Goal: Information Seeking & Learning: Learn about a topic

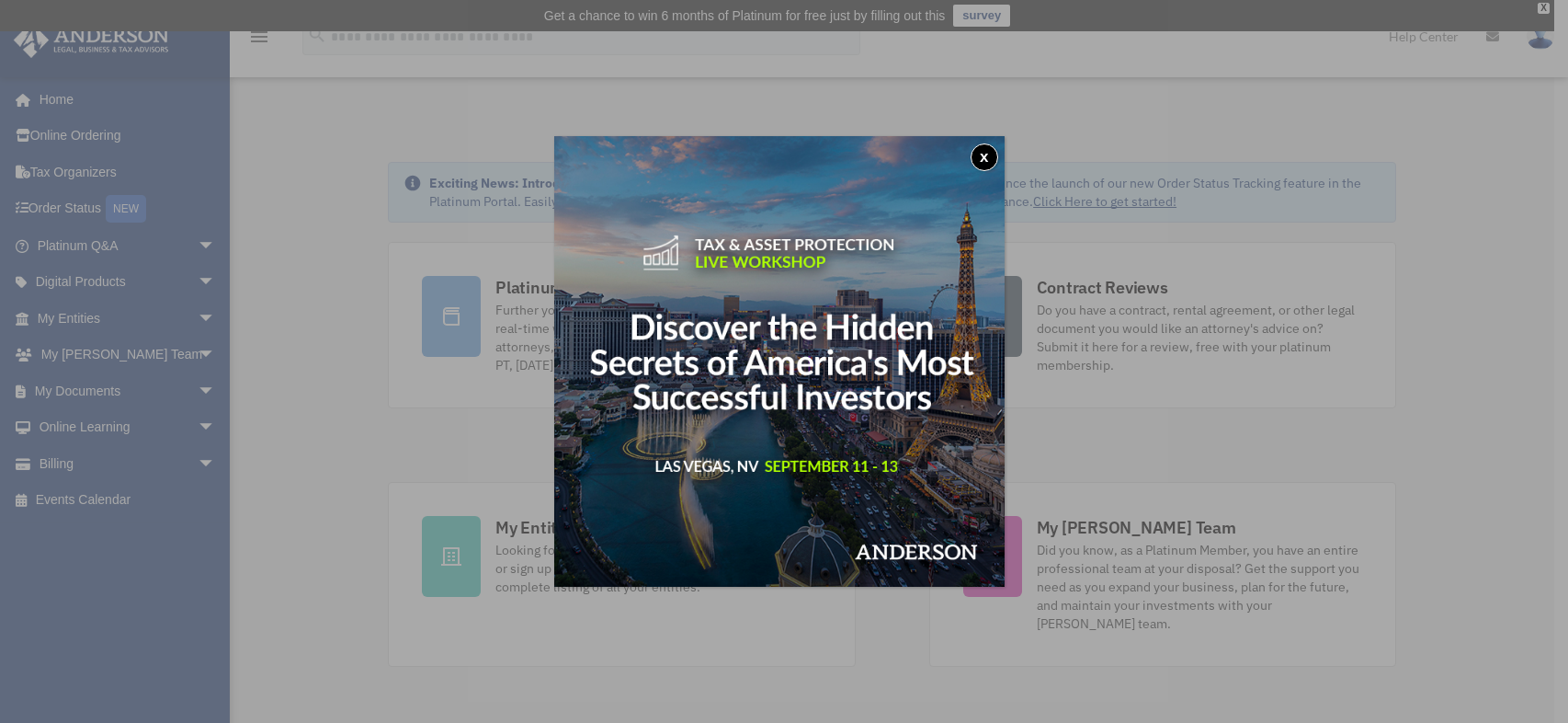
click at [991, 158] on button "x" at bounding box center [985, 157] width 28 height 28
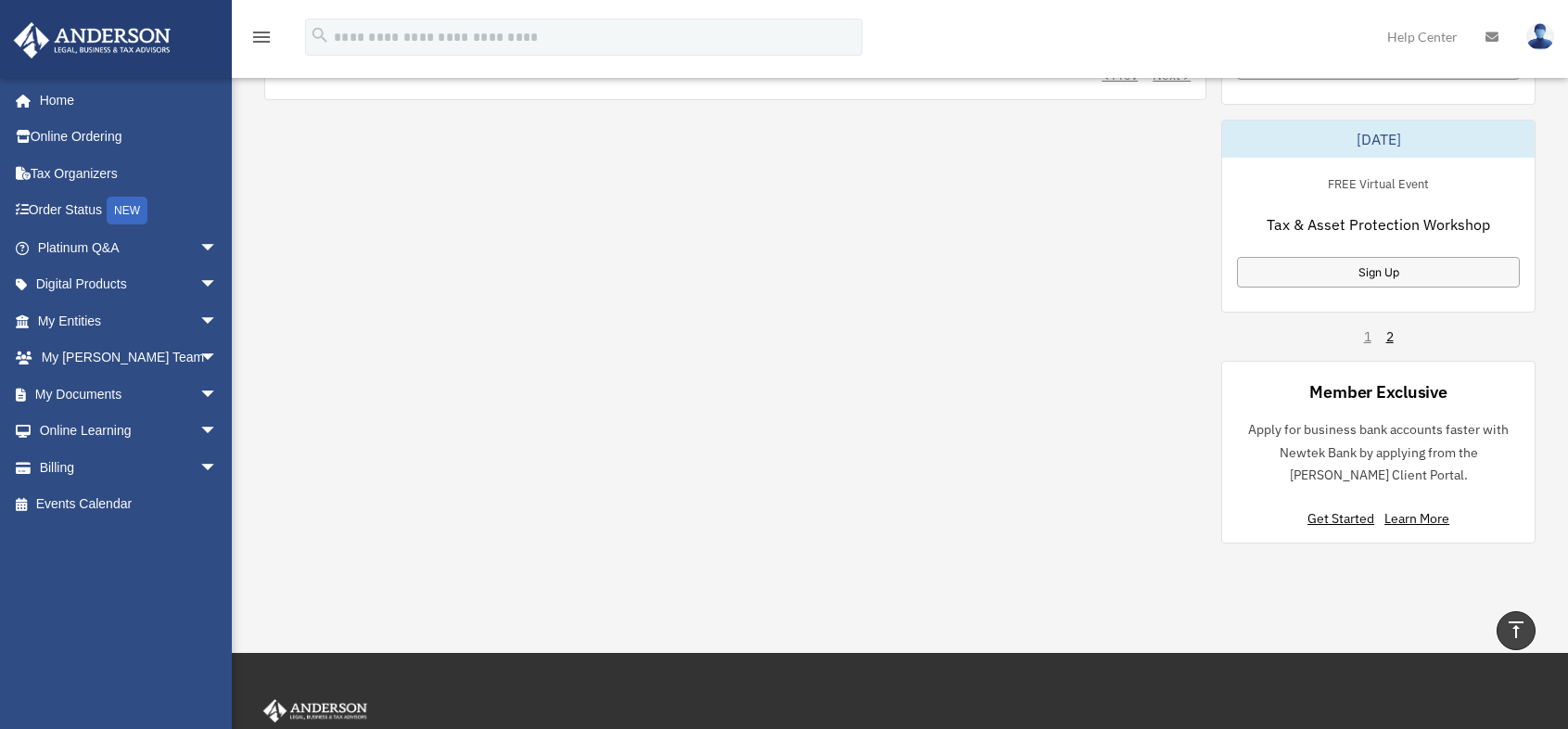
scroll to position [1299, 0]
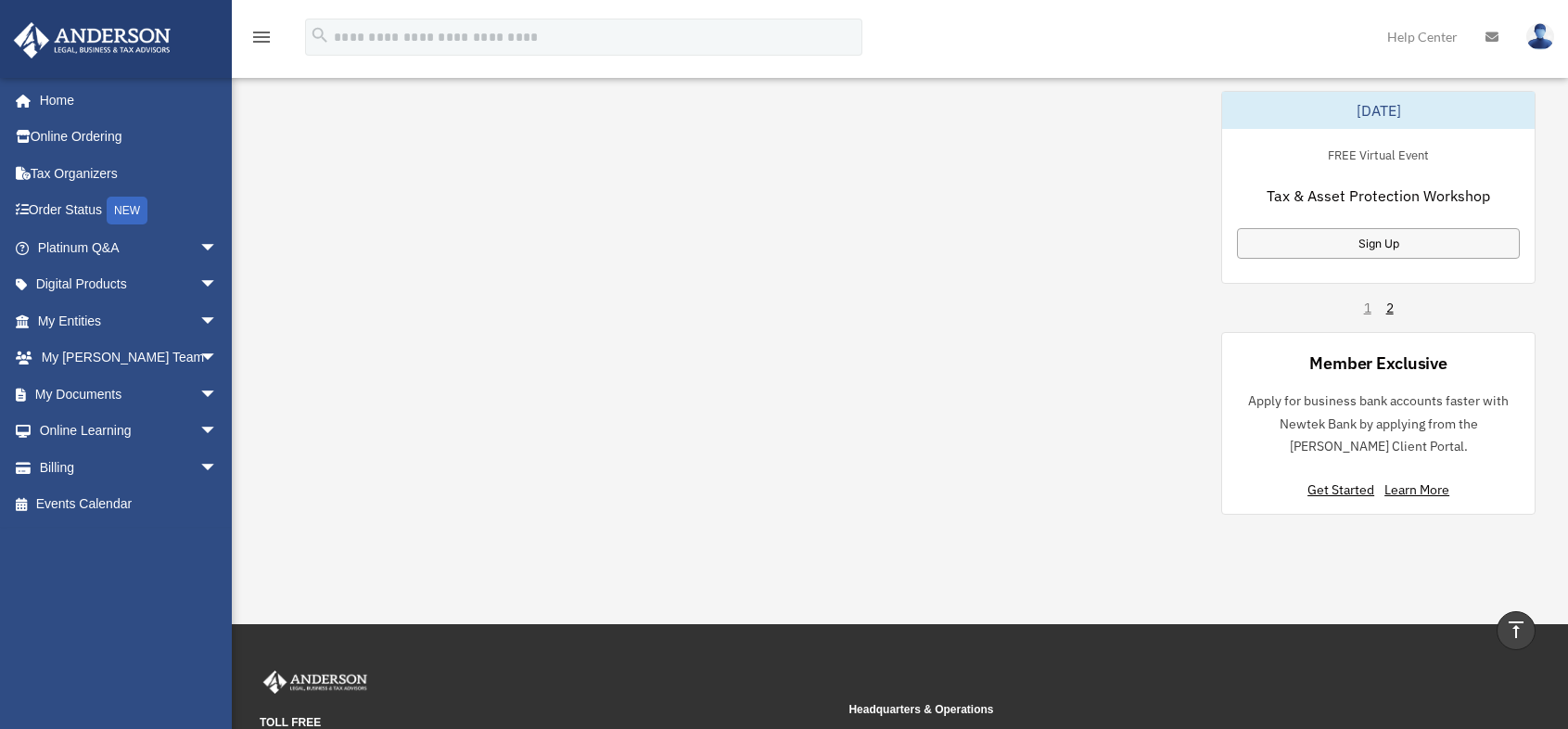
click at [1366, 312] on div "1 2" at bounding box center [1379, 308] width 30 height 19
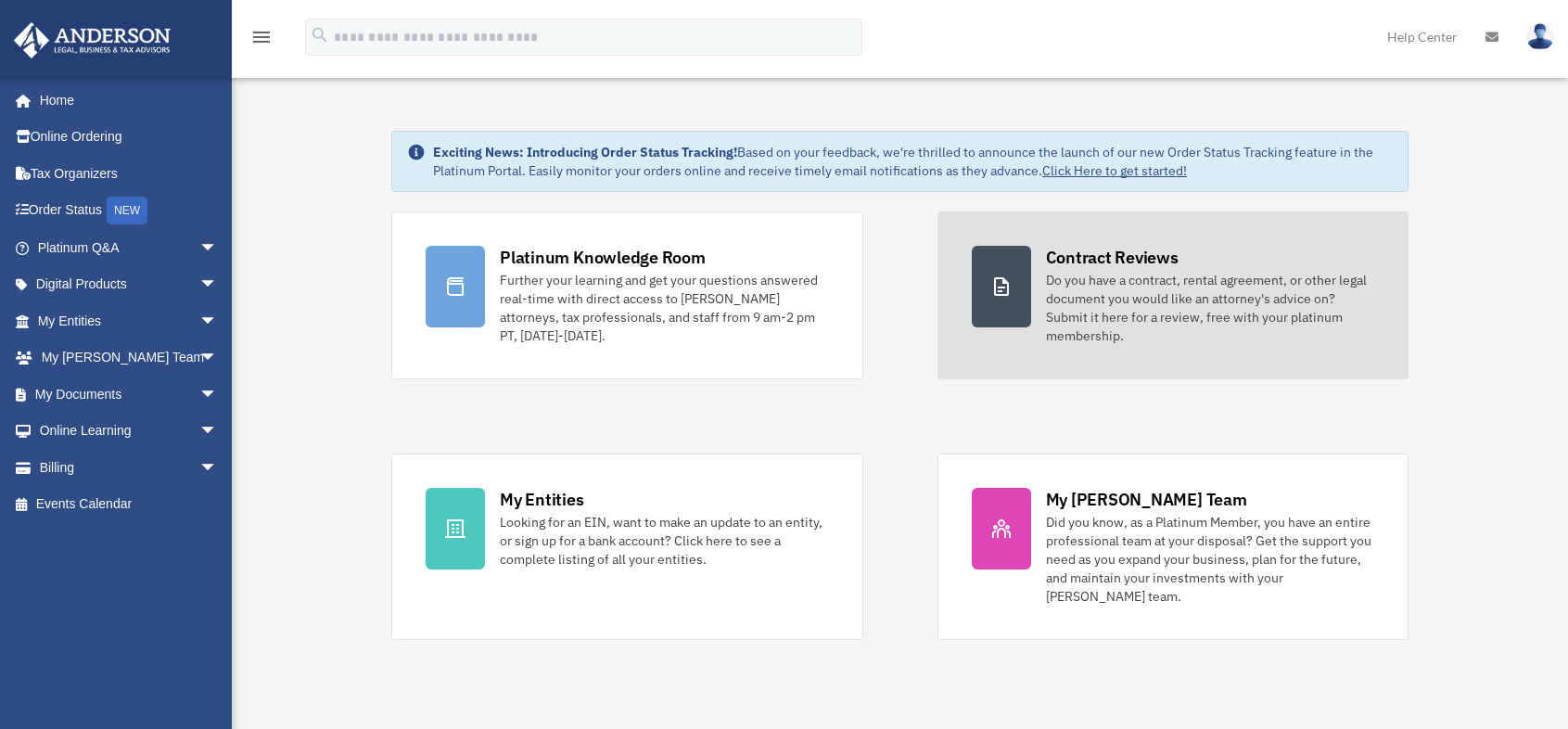
scroll to position [0, 0]
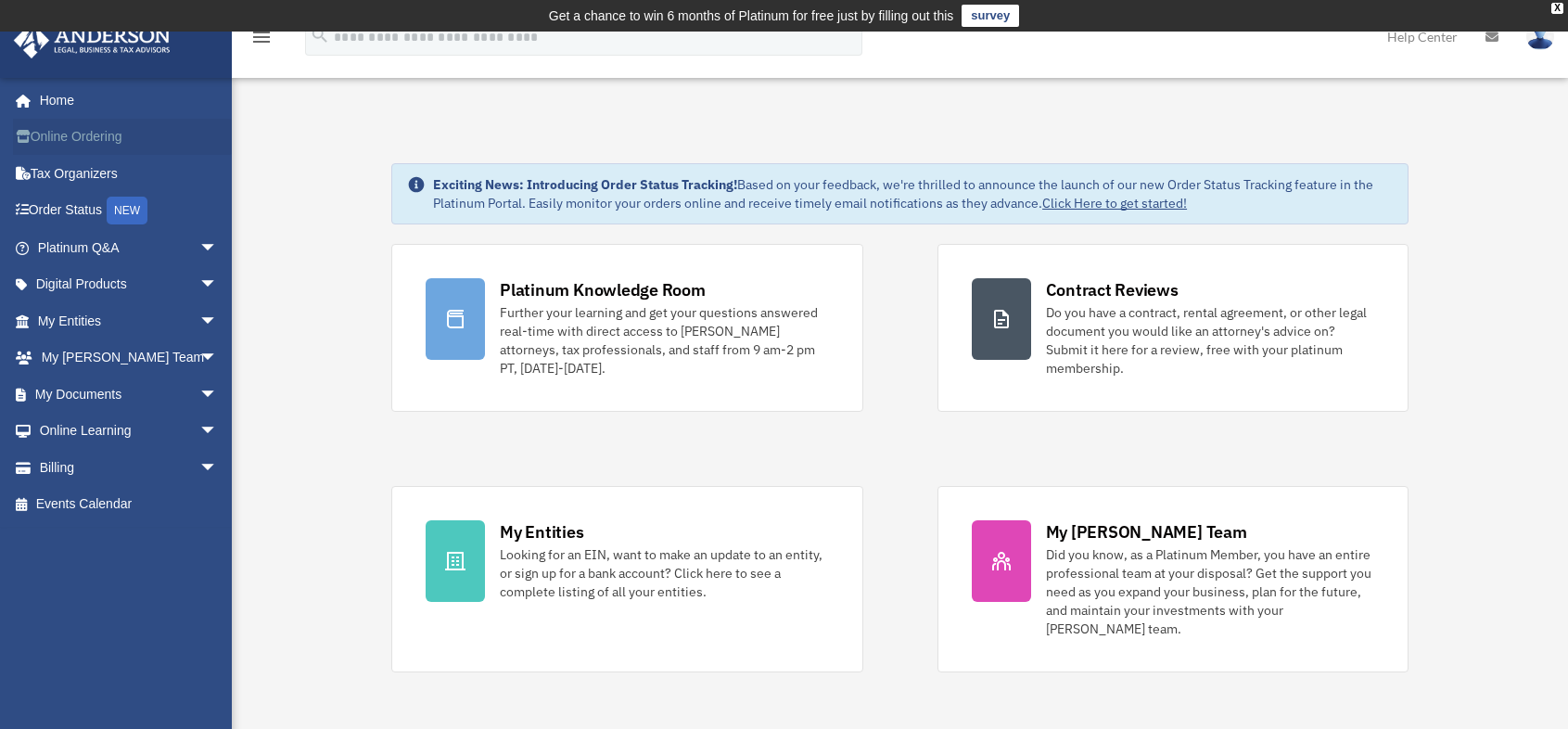
click at [60, 135] on link "Online Ordering" at bounding box center [129, 138] width 232 height 37
click at [28, 99] on span at bounding box center [33, 101] width 14 height 13
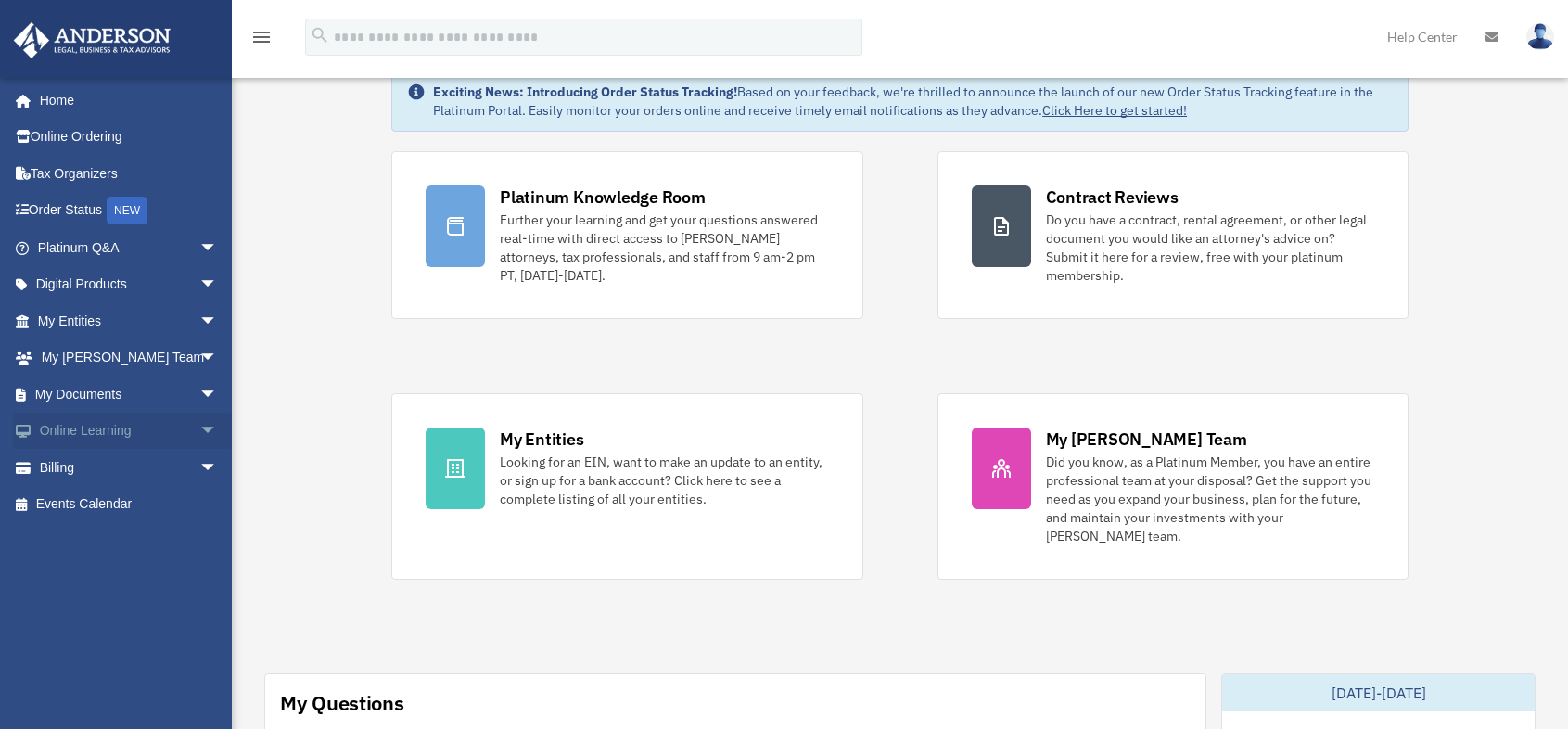
click at [80, 430] on link "Online Learning arrow_drop_down" at bounding box center [129, 431] width 232 height 37
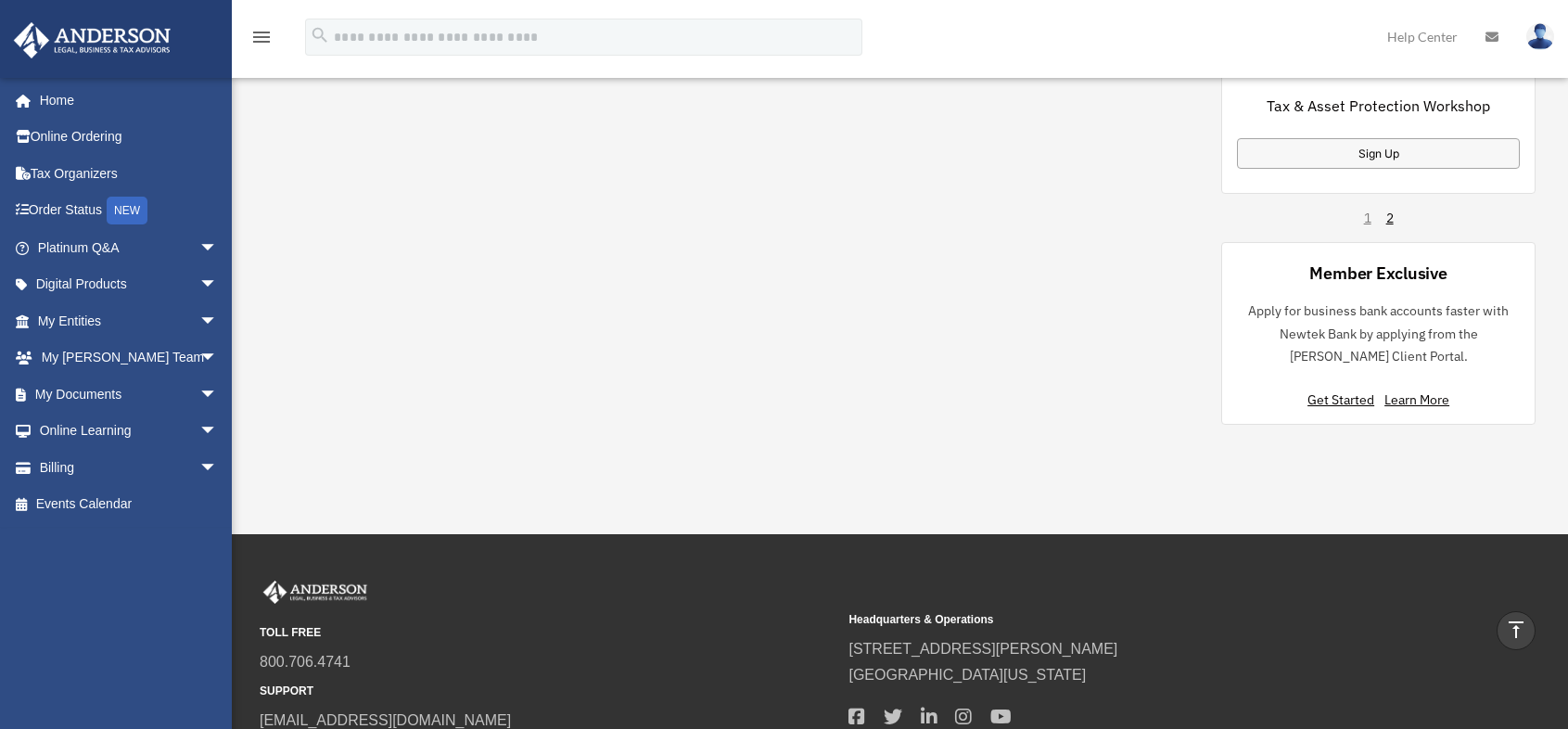
scroll to position [1356, 0]
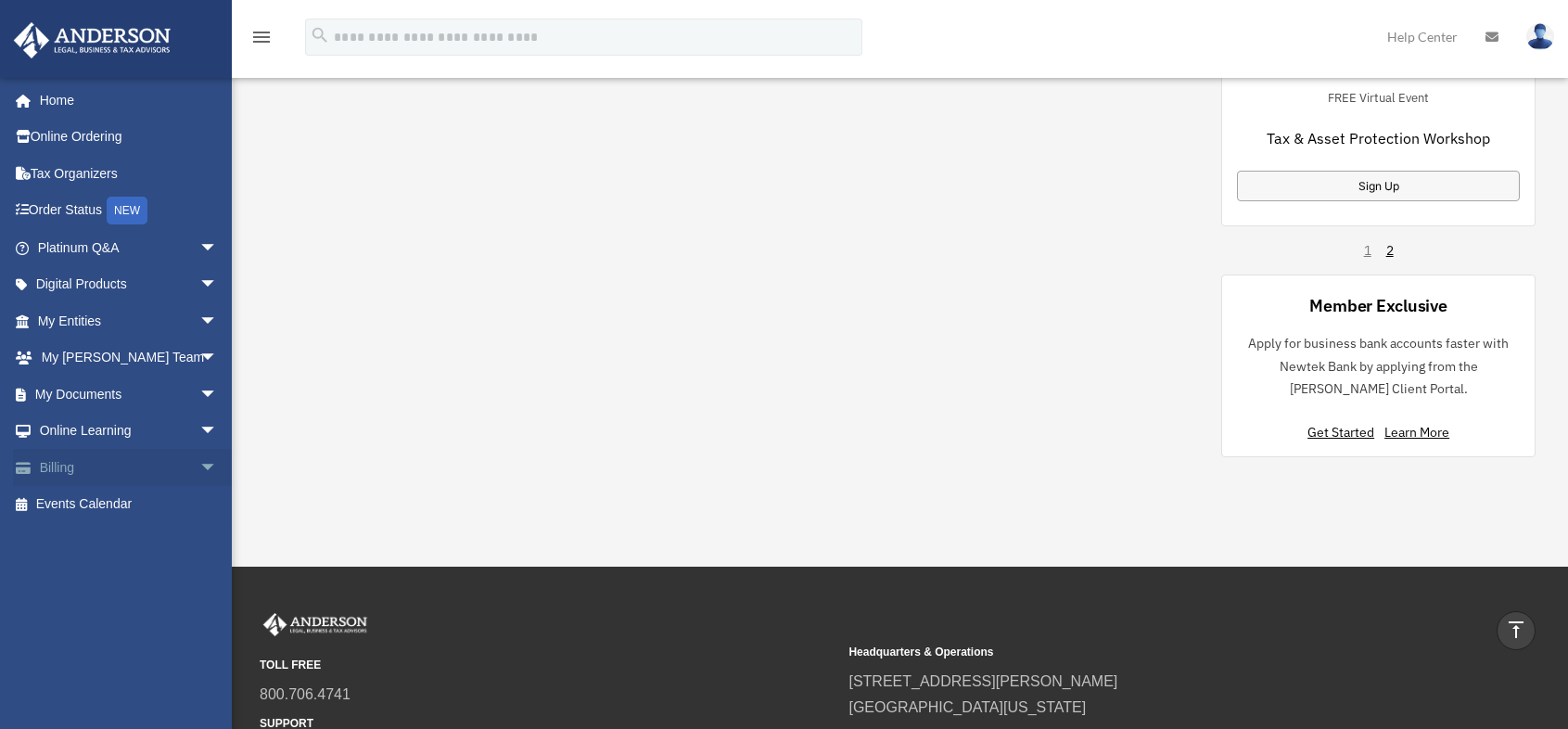
click at [200, 467] on span "arrow_drop_down" at bounding box center [218, 468] width 37 height 38
click at [112, 501] on link "$ Open Invoices" at bounding box center [136, 505] width 220 height 38
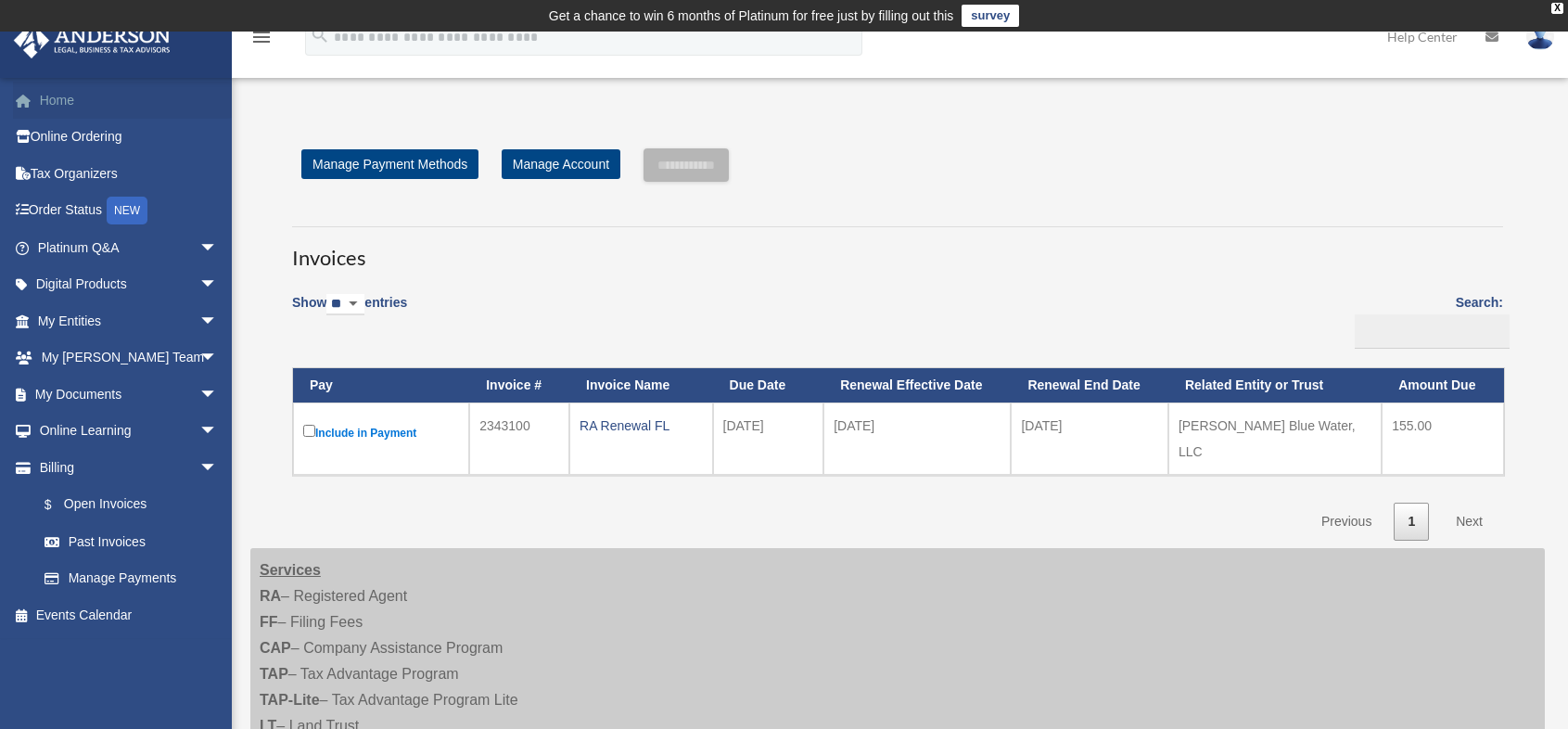
click at [55, 98] on link "Home" at bounding box center [129, 100] width 232 height 37
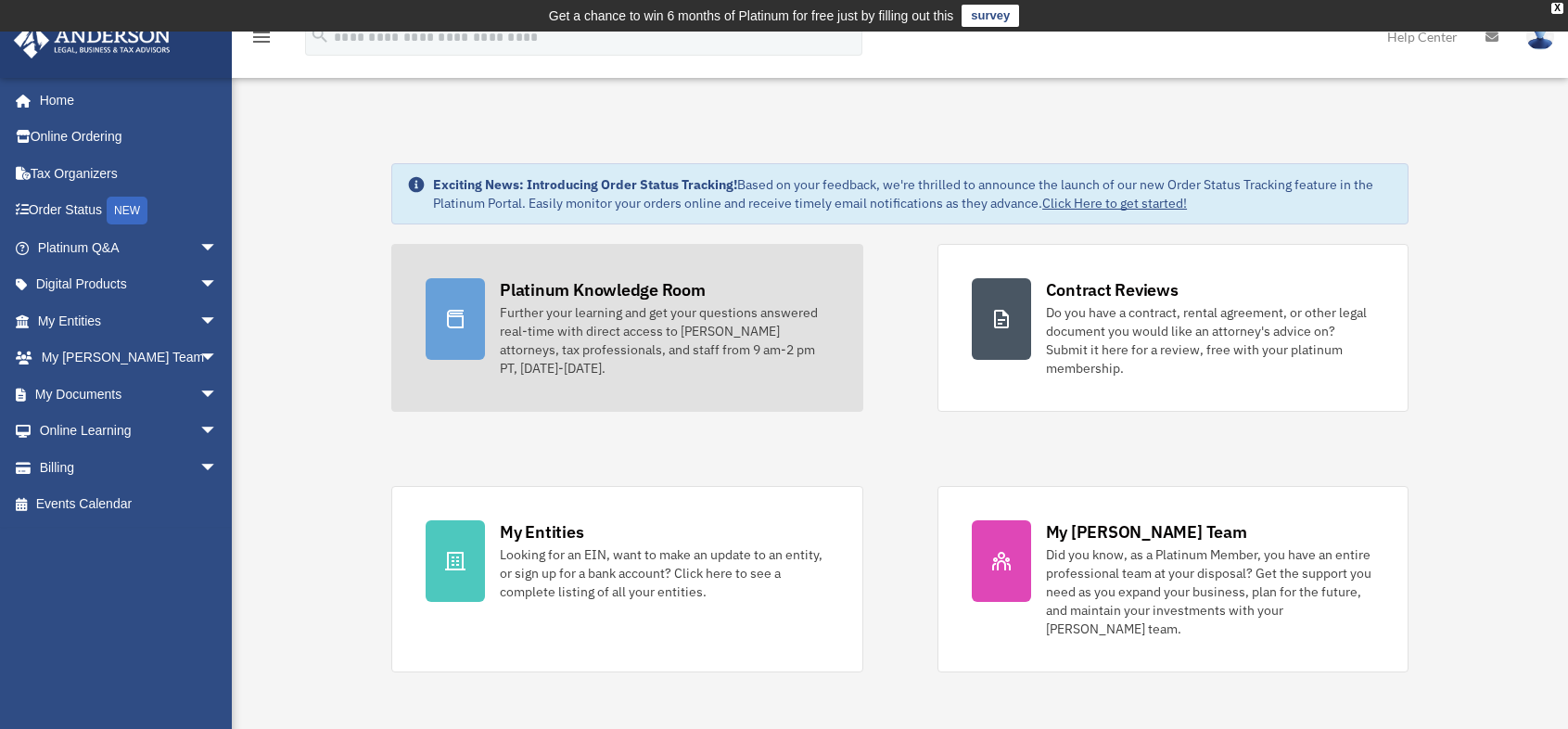
click at [481, 310] on div at bounding box center [454, 319] width 59 height 82
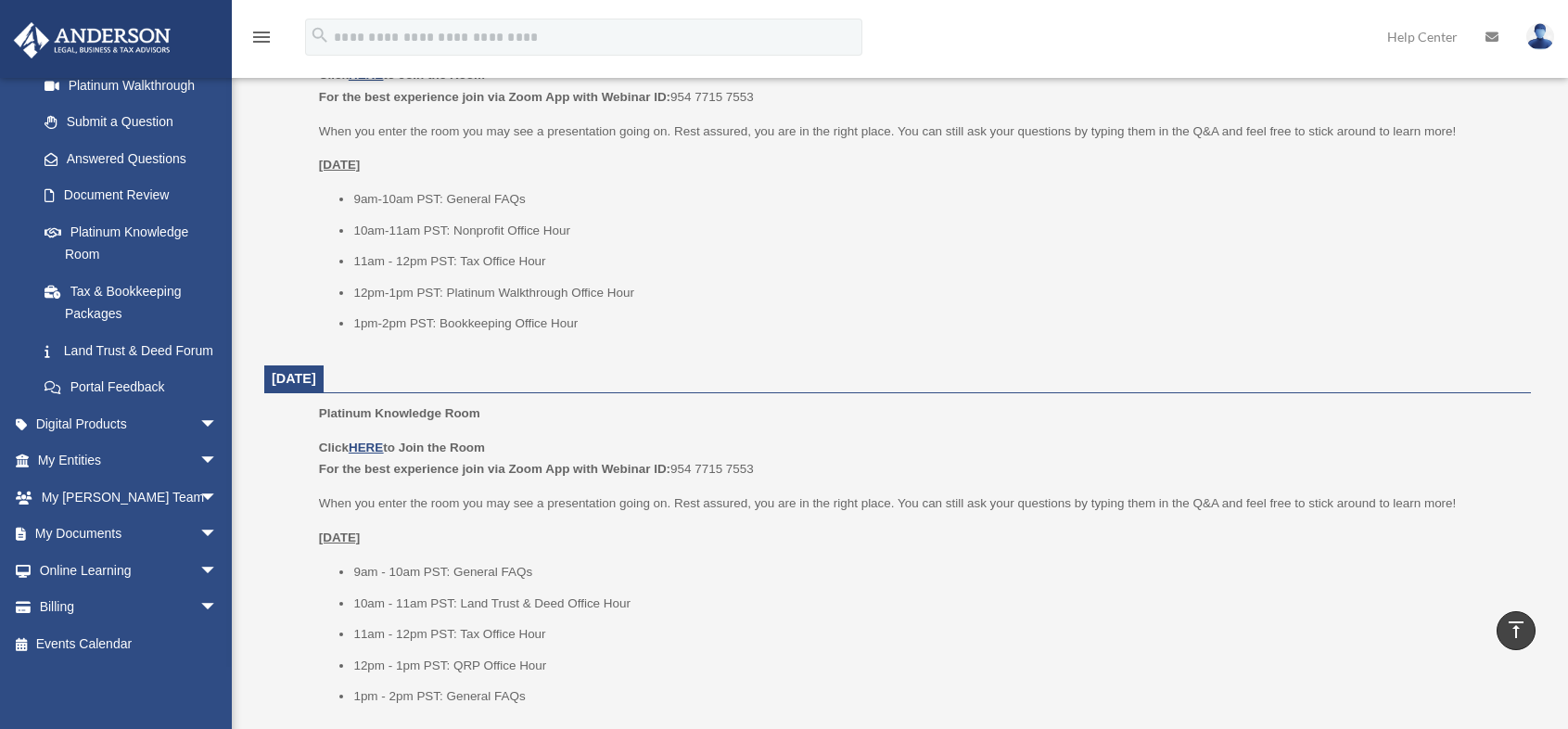
scroll to position [557, 0]
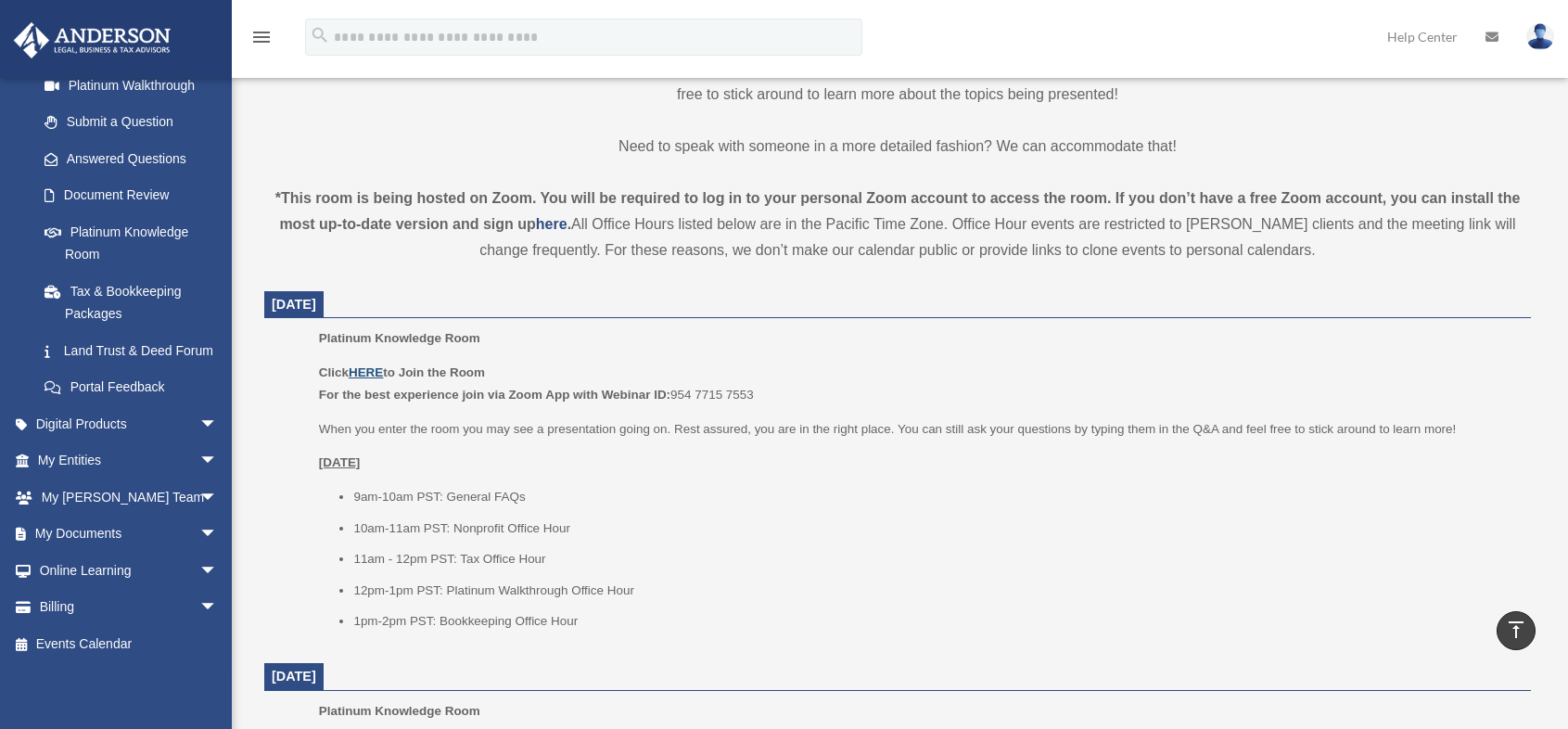
click at [369, 373] on u "HERE" at bounding box center [365, 372] width 35 height 14
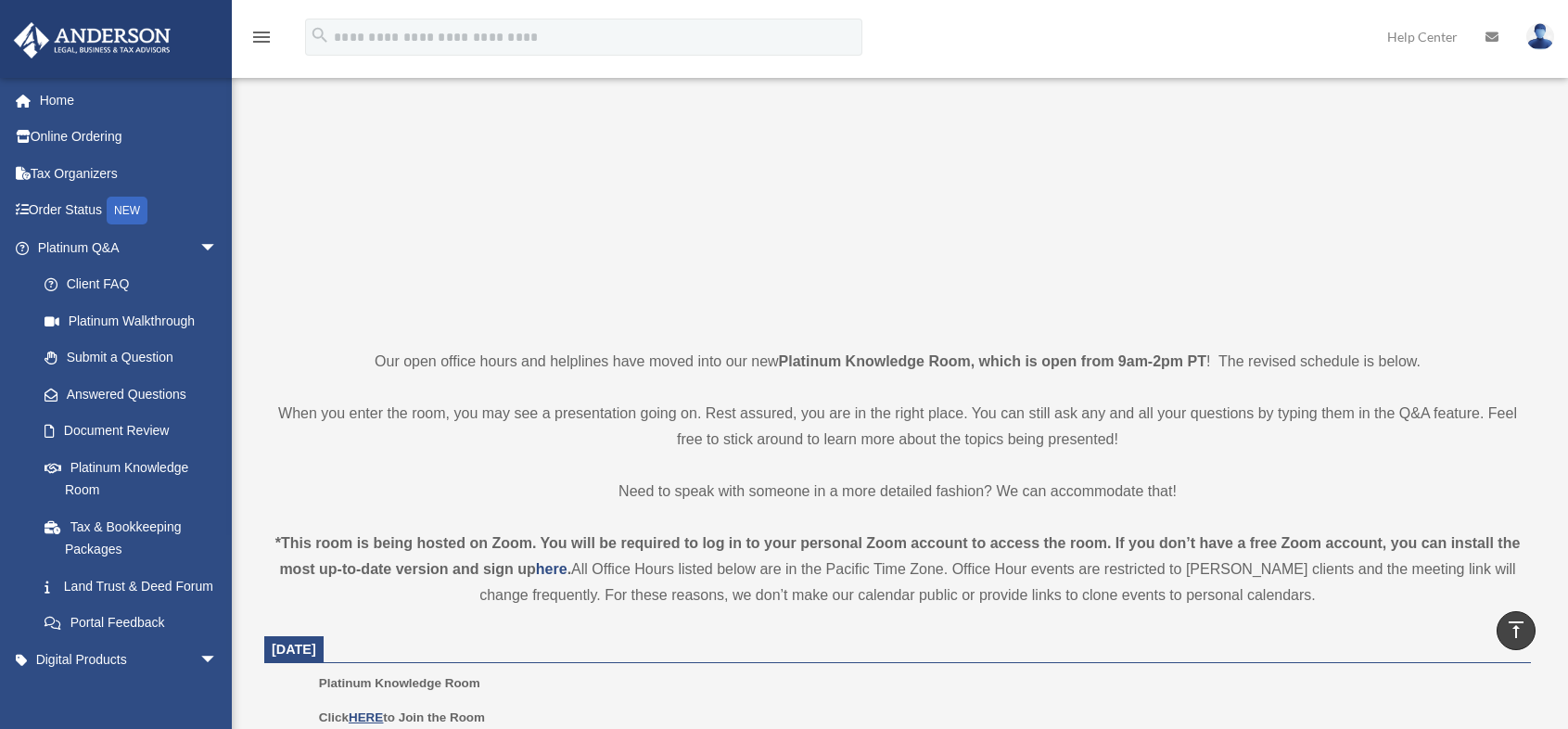
scroll to position [208, 0]
click at [1538, 31] on img at bounding box center [1540, 37] width 28 height 27
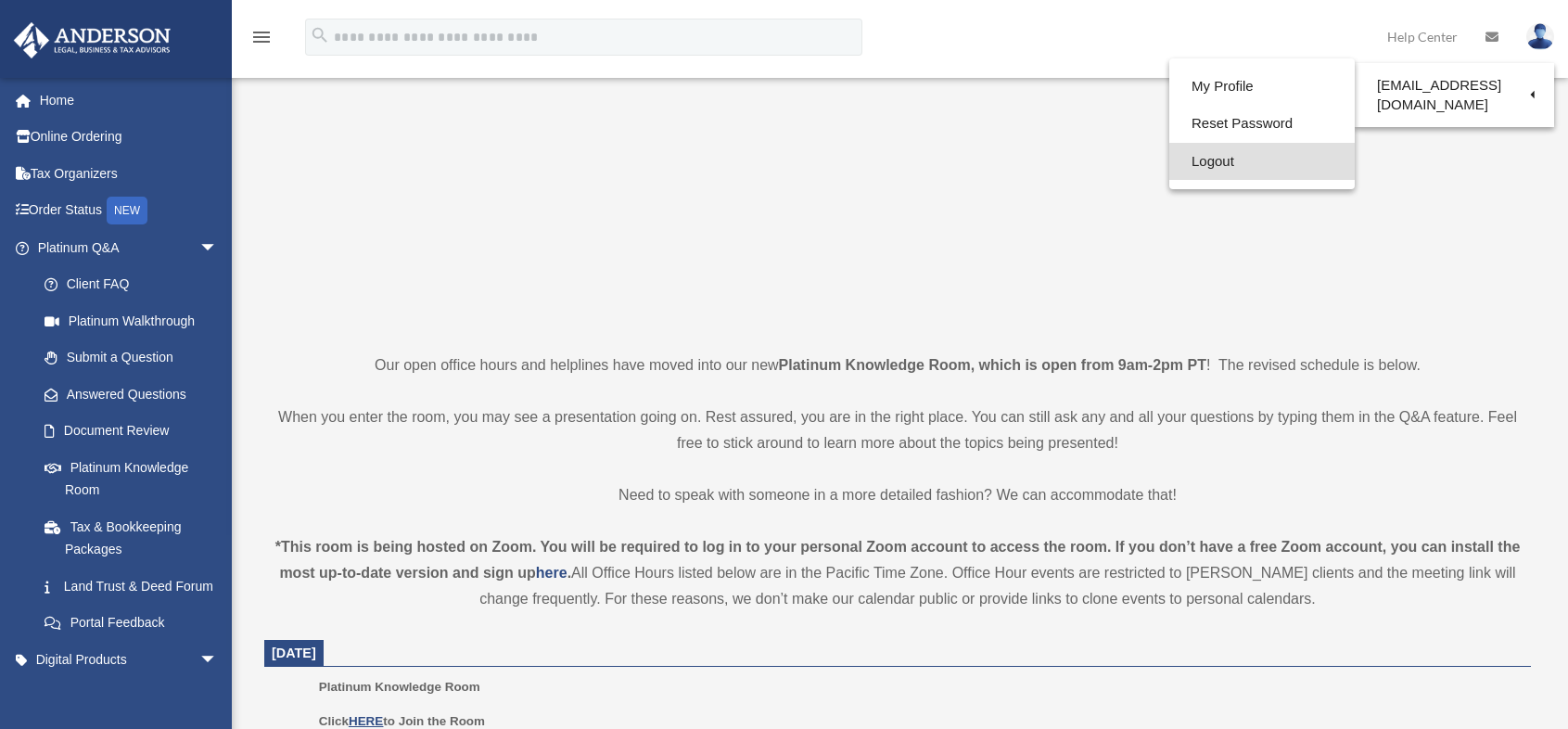
click at [1210, 164] on link "Logout" at bounding box center [1262, 161] width 185 height 38
